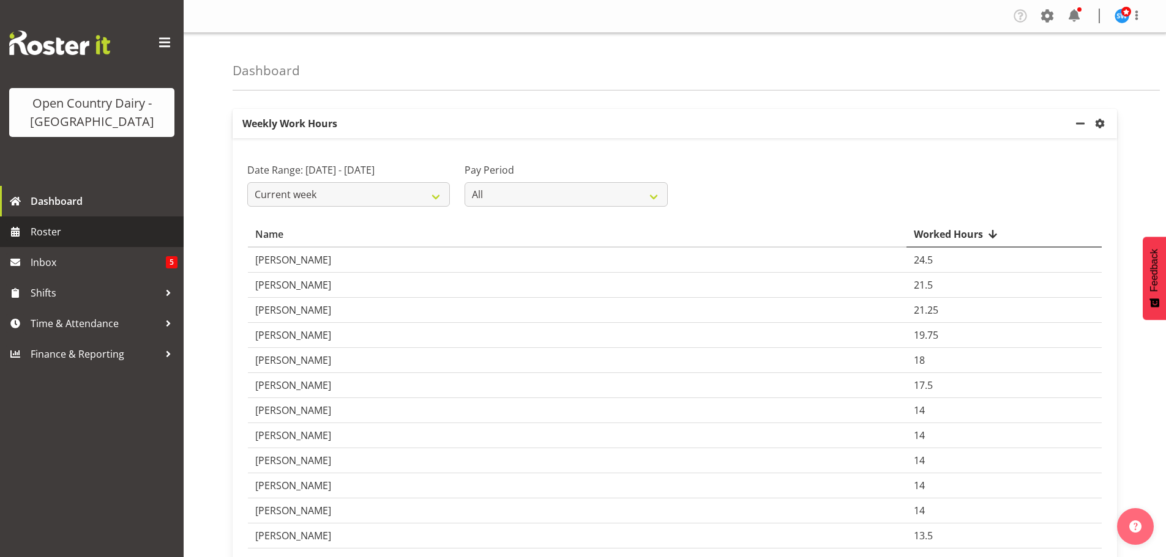
click at [104, 229] on span "Roster" at bounding box center [104, 232] width 147 height 18
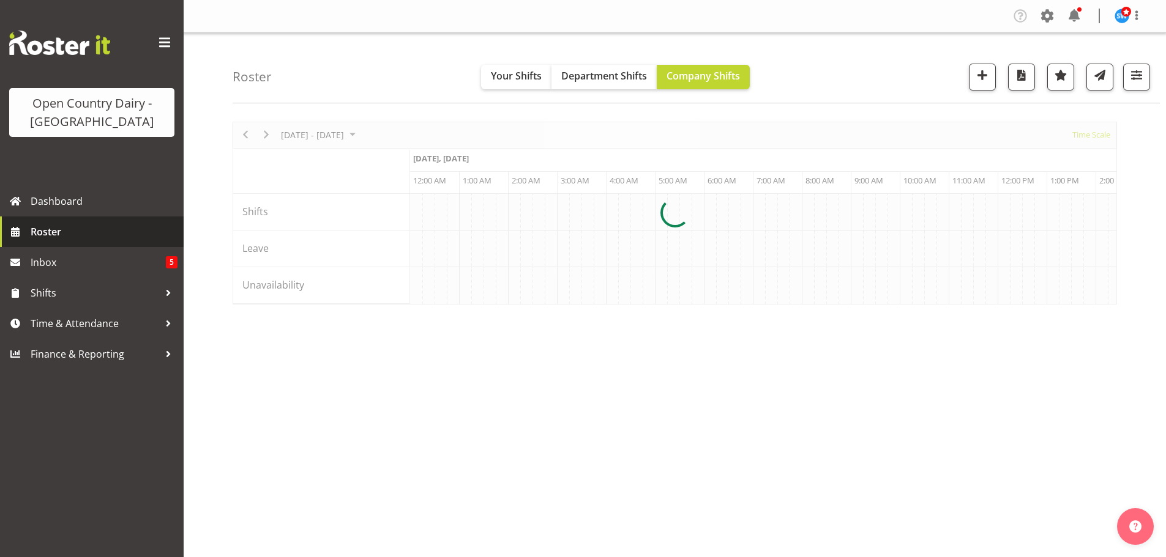
scroll to position [0, 1615]
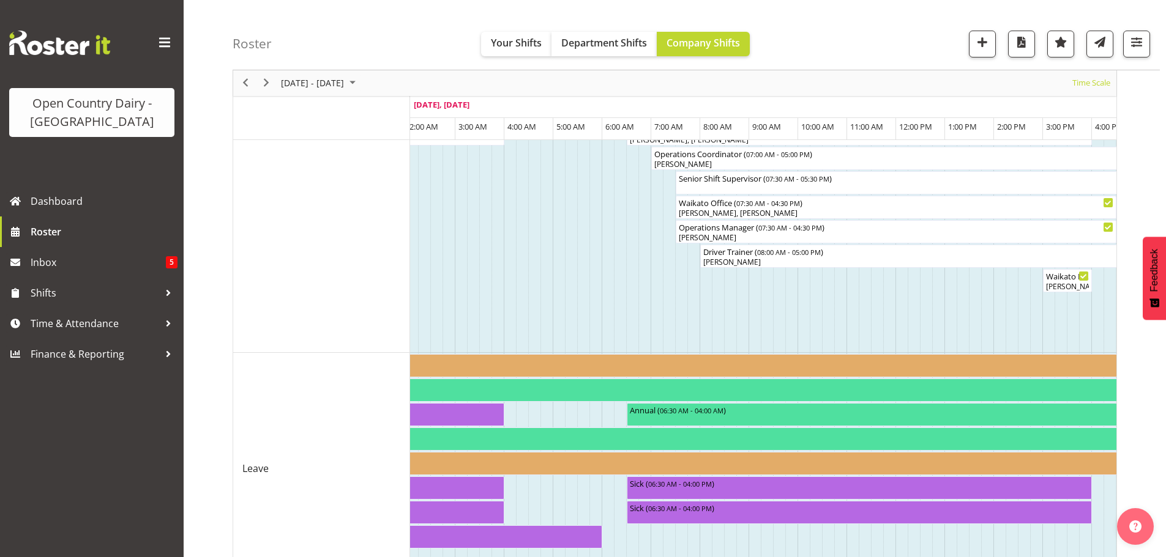
scroll to position [1159, 0]
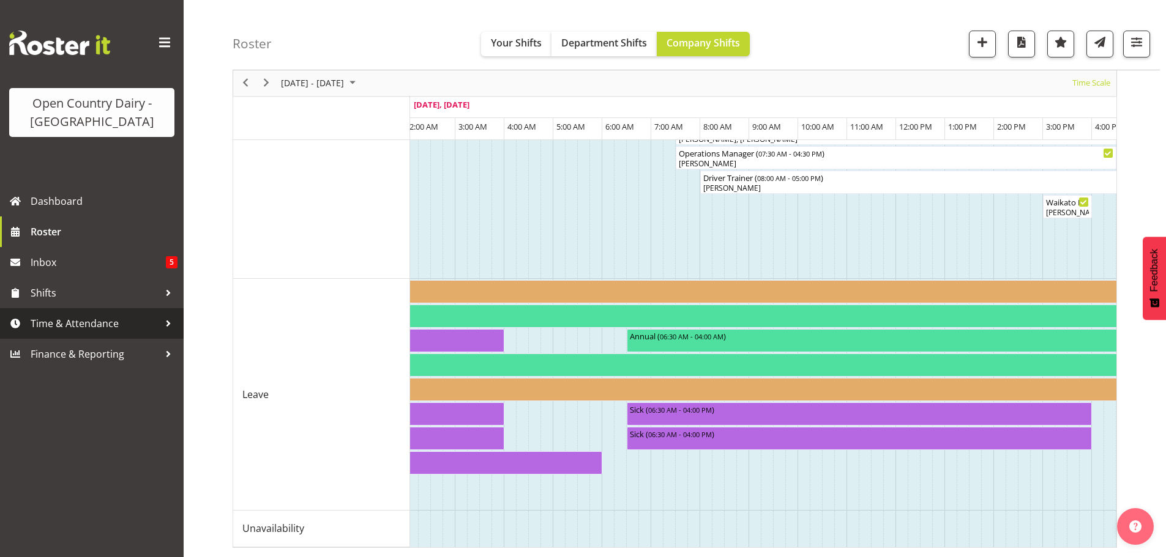
click at [77, 323] on span "Time & Attendance" at bounding box center [95, 323] width 128 height 18
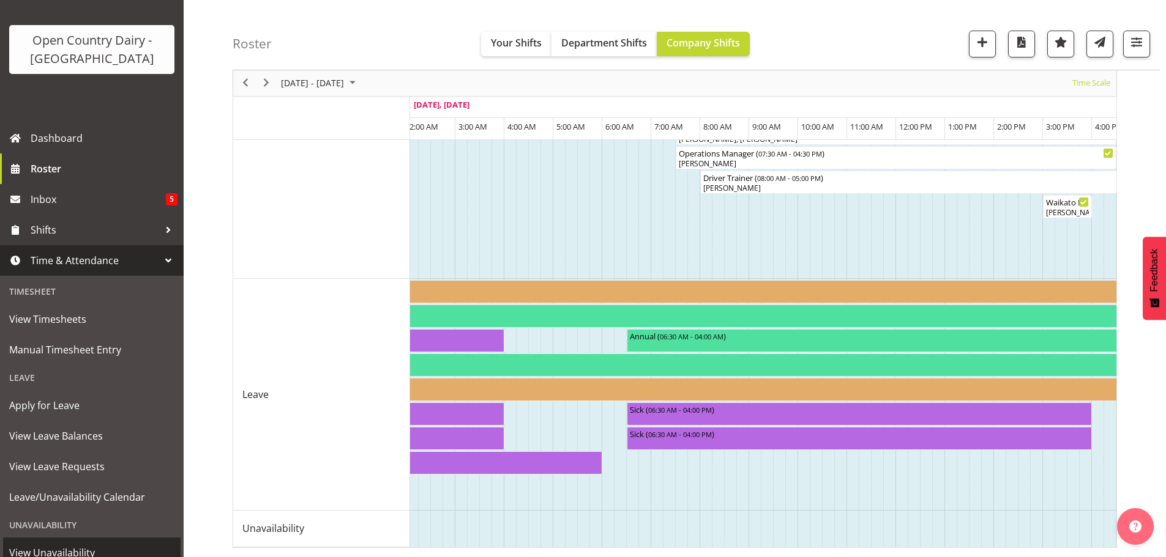
scroll to position [122, 0]
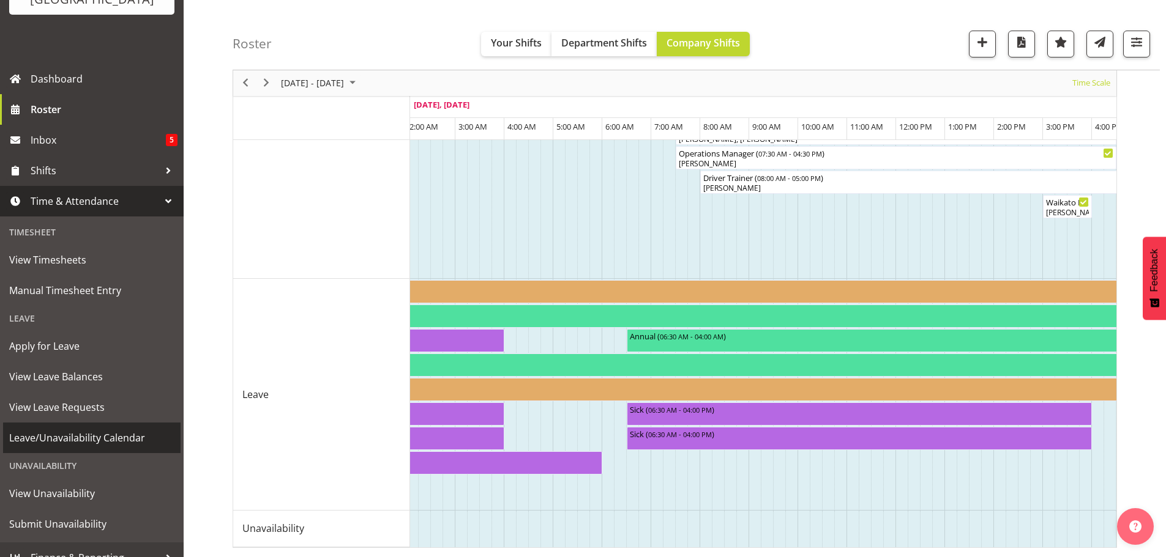
click at [106, 436] on span "Leave/Unavailability Calendar" at bounding box center [91, 438] width 165 height 18
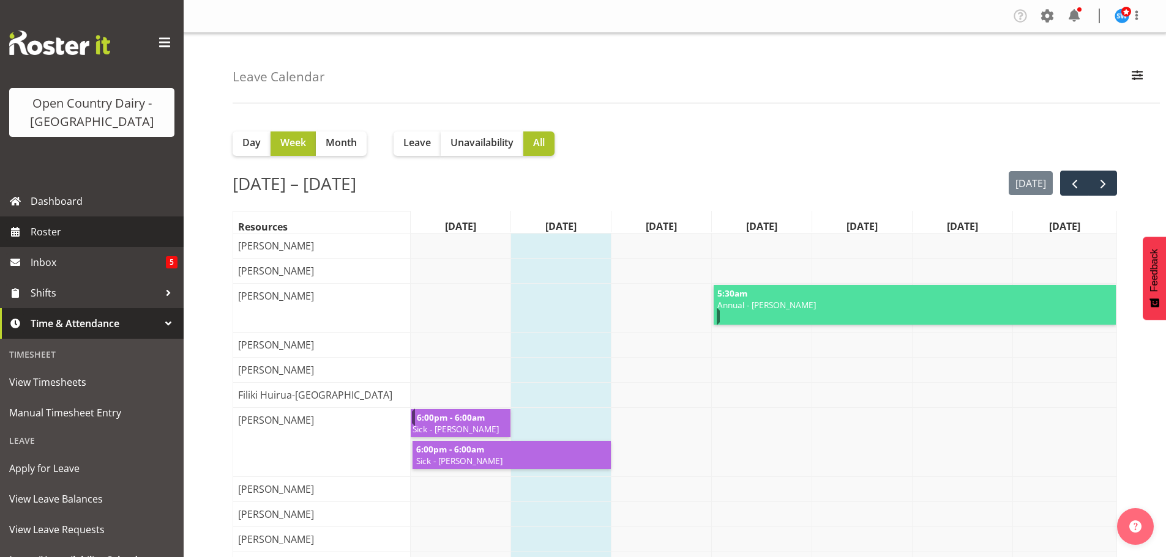
click at [49, 226] on span "Roster" at bounding box center [104, 232] width 147 height 18
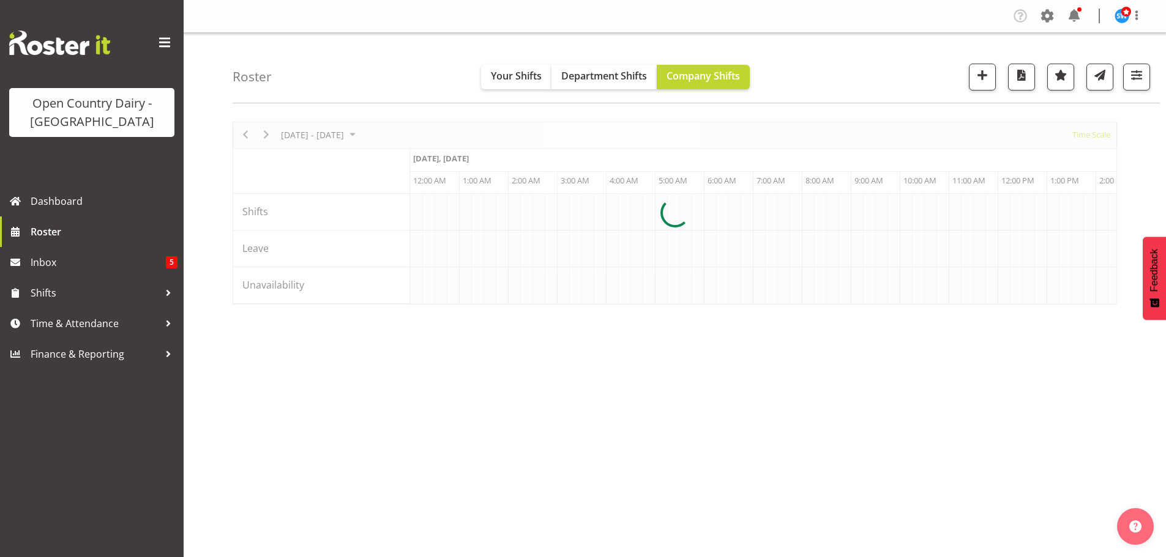
scroll to position [0, 1175]
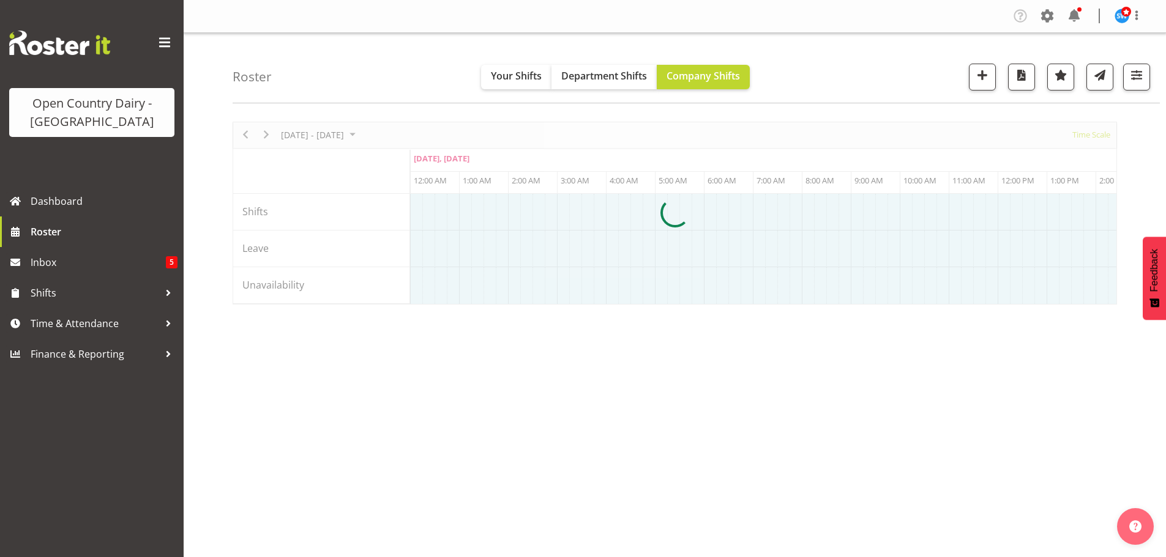
drag, startPoint x: 541, startPoint y: 308, endPoint x: 484, endPoint y: 305, distance: 57.6
click at [484, 305] on div at bounding box center [675, 213] width 884 height 183
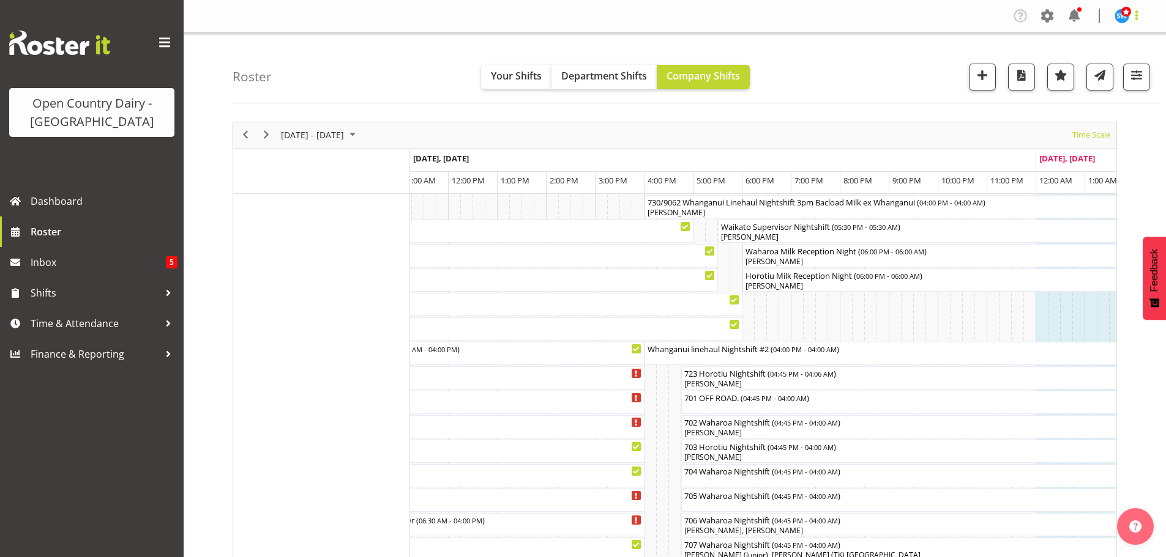
click at [1134, 9] on span at bounding box center [1136, 15] width 15 height 15
click at [1087, 64] on link "Log Out" at bounding box center [1084, 64] width 117 height 22
